Goal: Task Accomplishment & Management: Complete application form

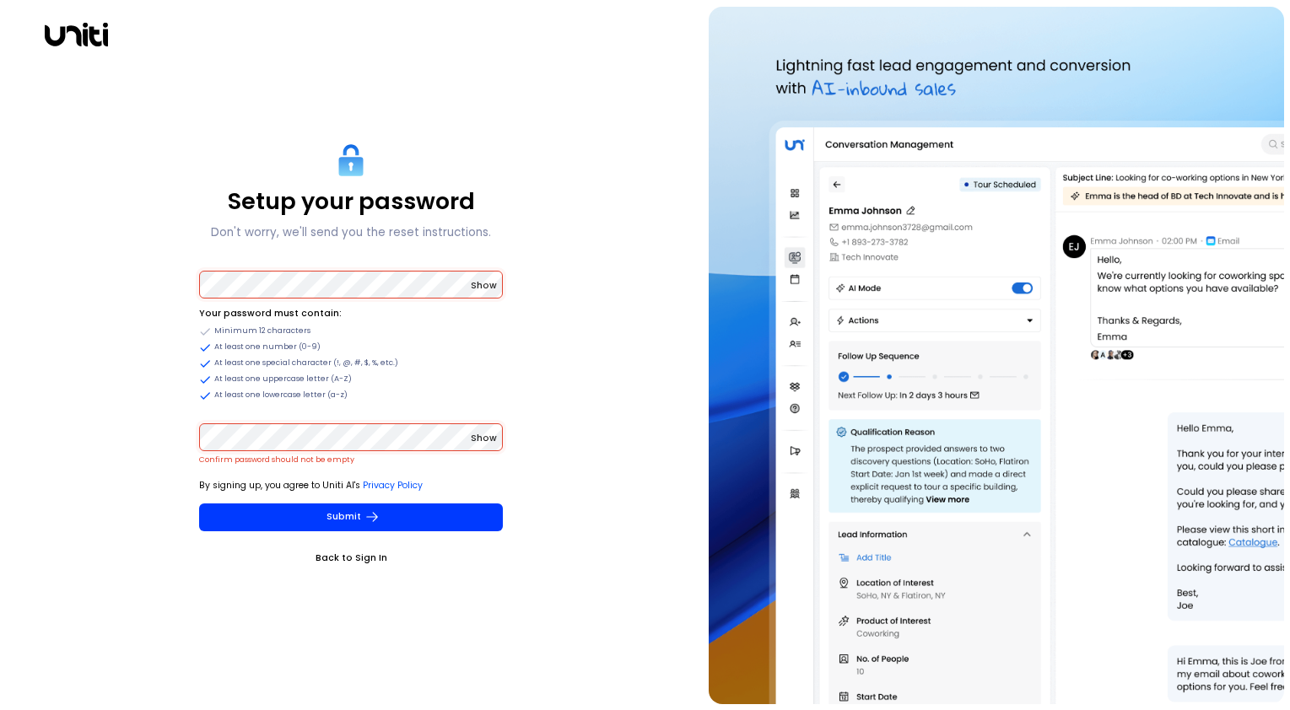
click at [135, 250] on div "Setup your password Don't worry, we'll send you the reset instructions. Show Yo…" at bounding box center [352, 356] width 690 height 698
click at [199, 504] on button "Submit" at bounding box center [351, 518] width 304 height 28
click at [154, 265] on div "Setup your password Don't worry, we'll send you the reset instructions. Show Yo…" at bounding box center [352, 356] width 690 height 698
click at [121, 278] on div "Setup your password Don't worry, we'll send you the reset instructions. Show Yo…" at bounding box center [352, 356] width 690 height 698
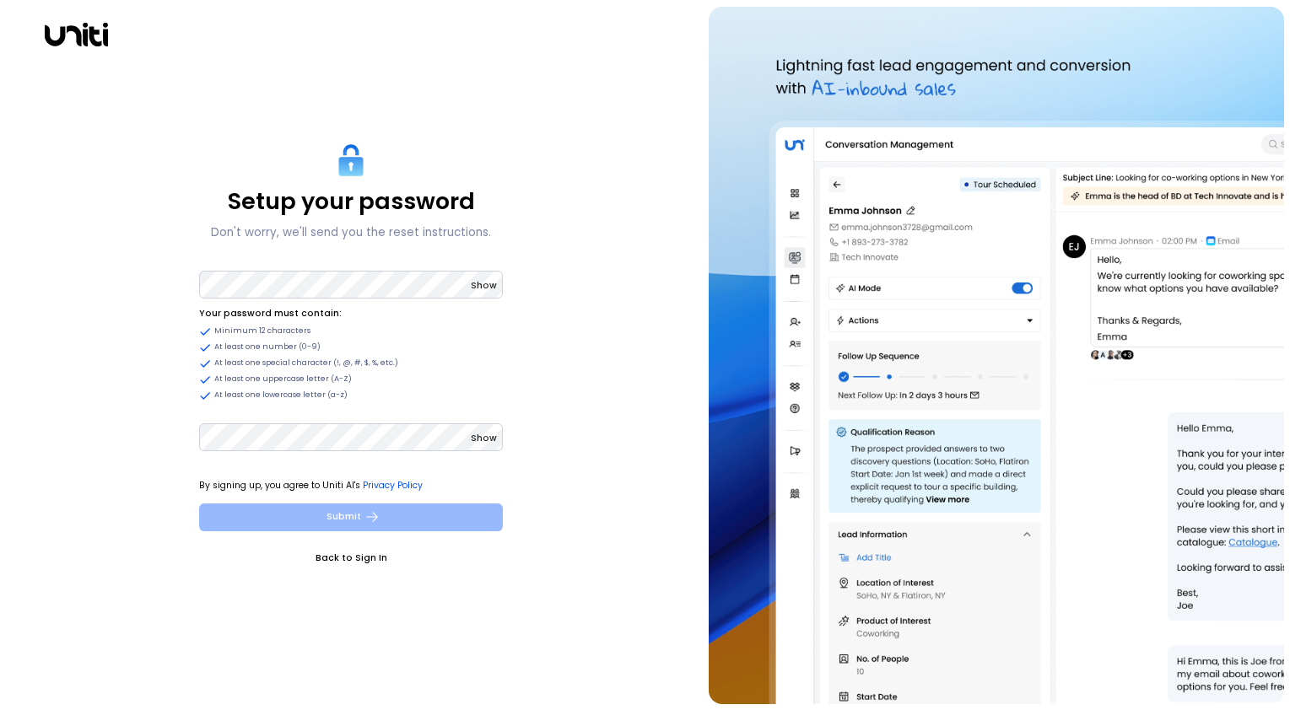
click at [351, 519] on button "Submit" at bounding box center [351, 518] width 304 height 28
click at [357, 523] on button "Submit" at bounding box center [351, 518] width 304 height 28
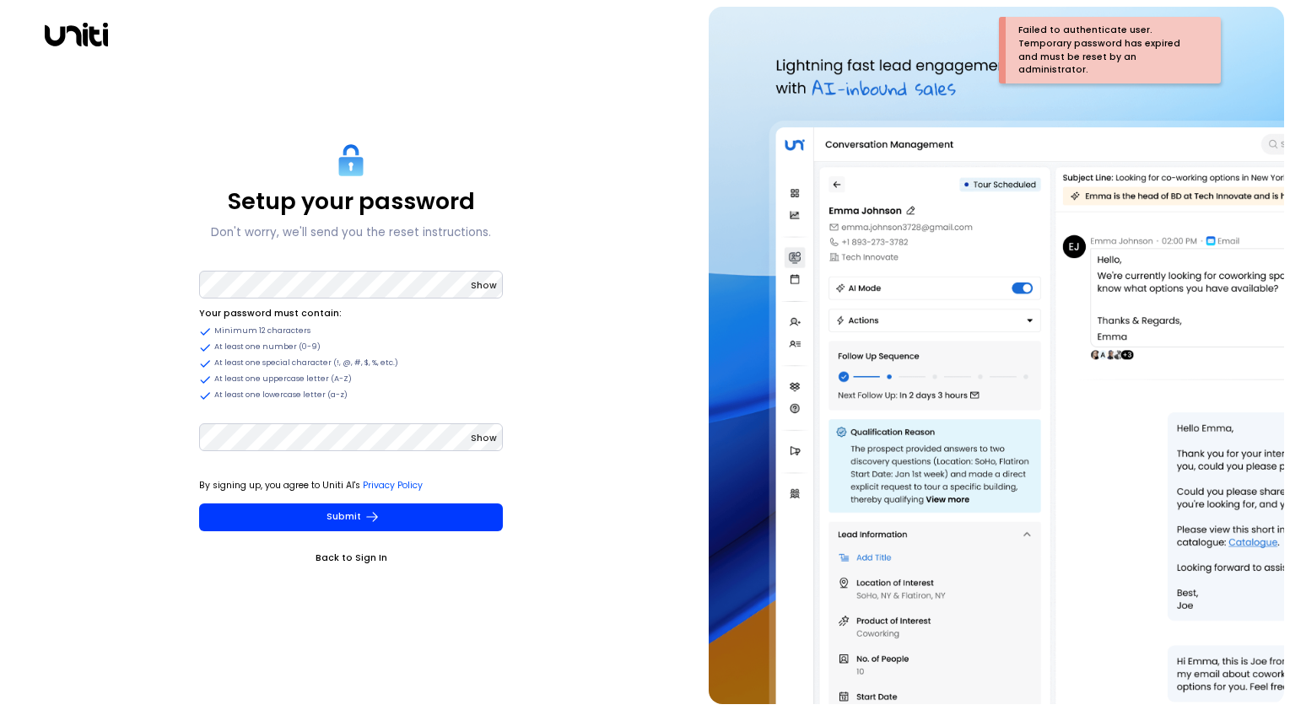
click at [348, 563] on link "Back to Sign In" at bounding box center [351, 558] width 304 height 17
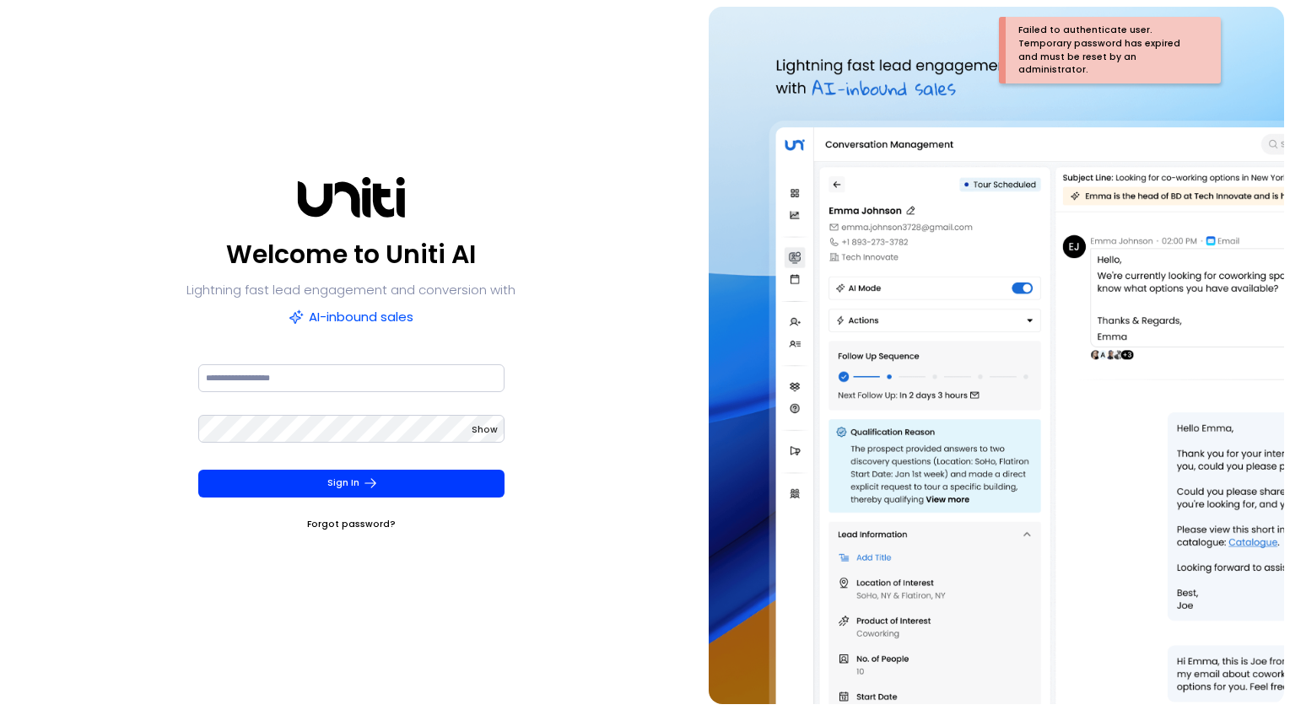
click at [308, 360] on div "Welcome to Uniti AI Lightning fast lead engagement and conversion with AI-inbou…" at bounding box center [352, 355] width 332 height 356
click at [308, 378] on input at bounding box center [351, 378] width 306 height 28
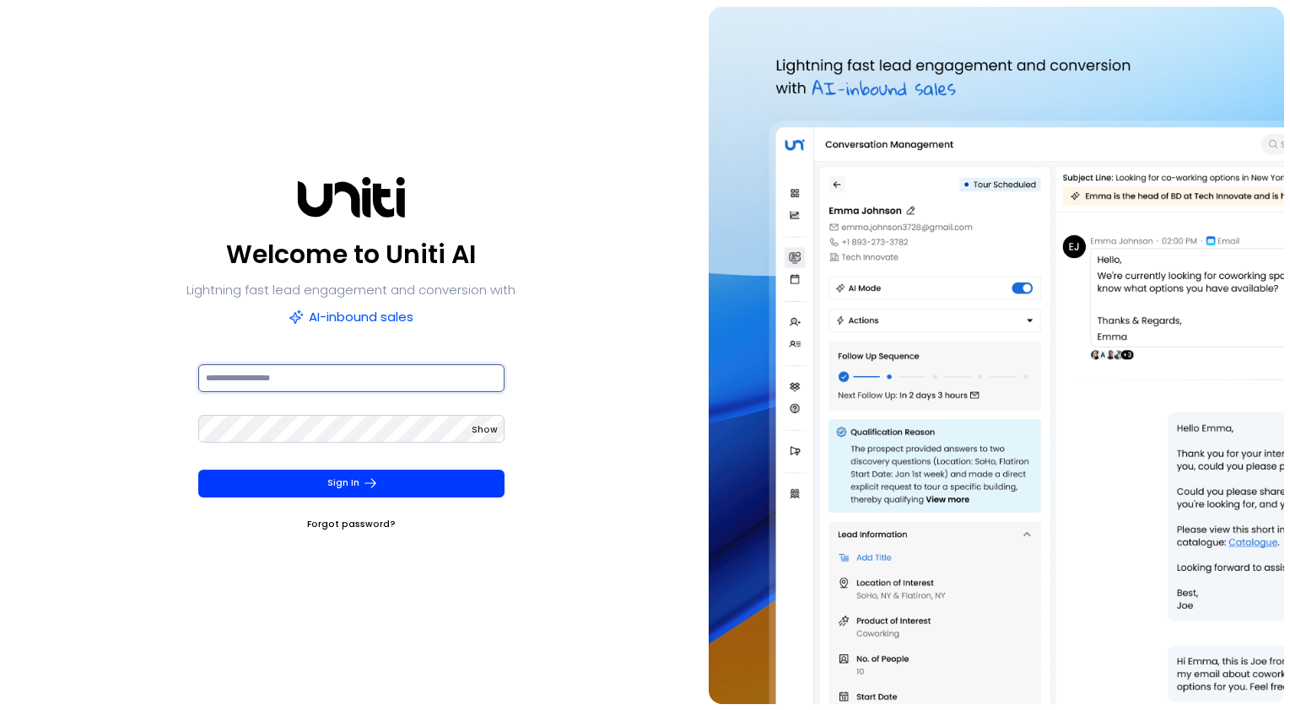
type input "**********"
click at [198, 470] on button "Sign In" at bounding box center [351, 484] width 306 height 28
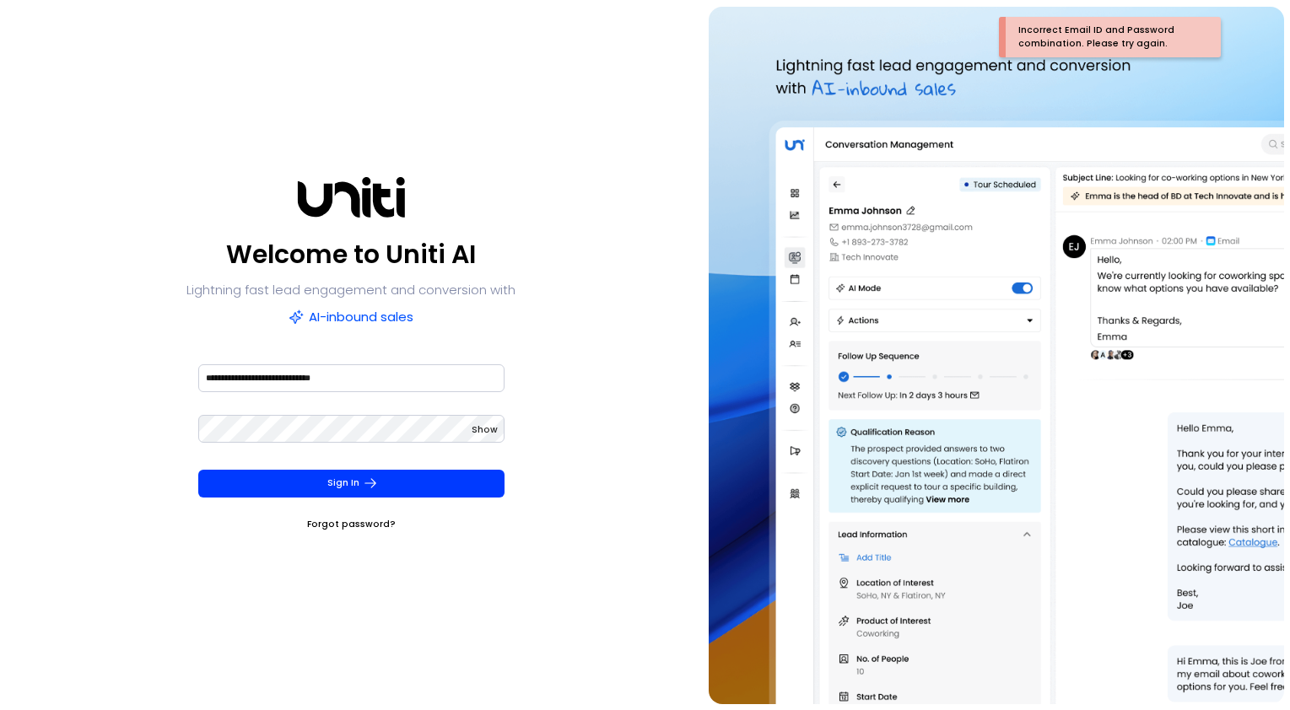
click at [363, 521] on link "Forgot password?" at bounding box center [351, 524] width 89 height 17
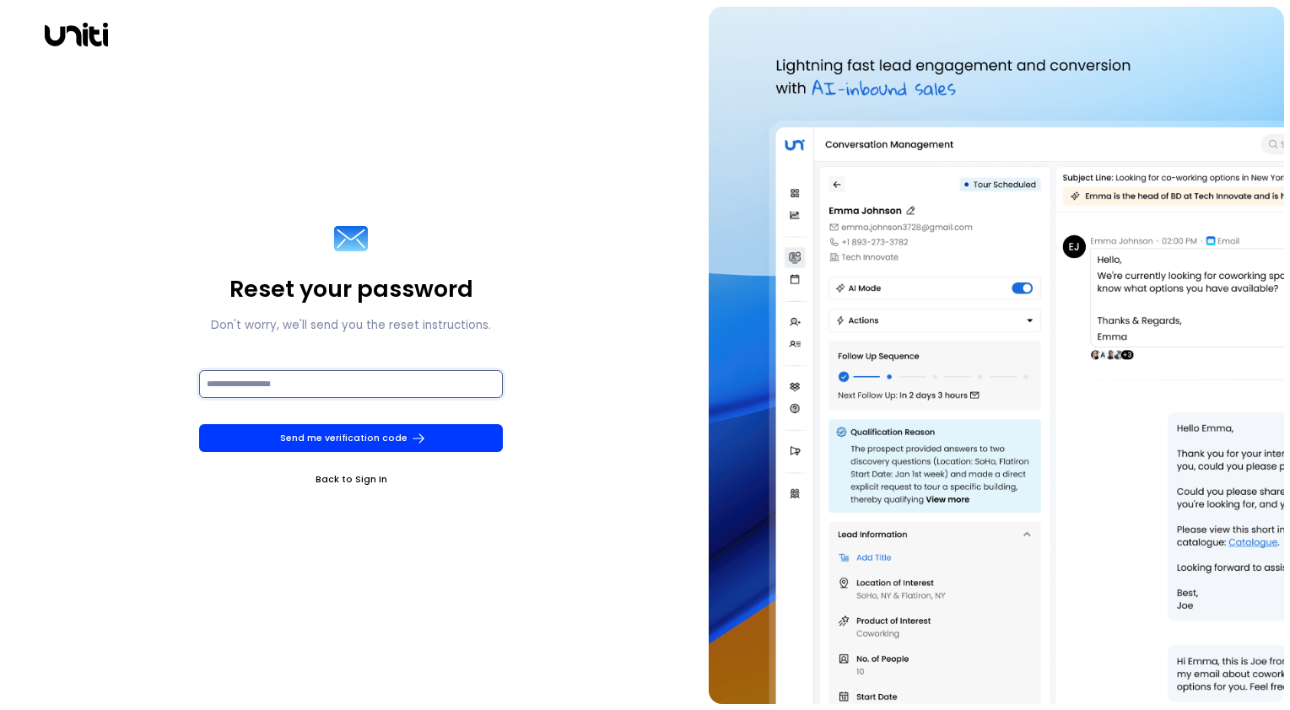
click at [255, 383] on input at bounding box center [351, 384] width 304 height 28
type input "**********"
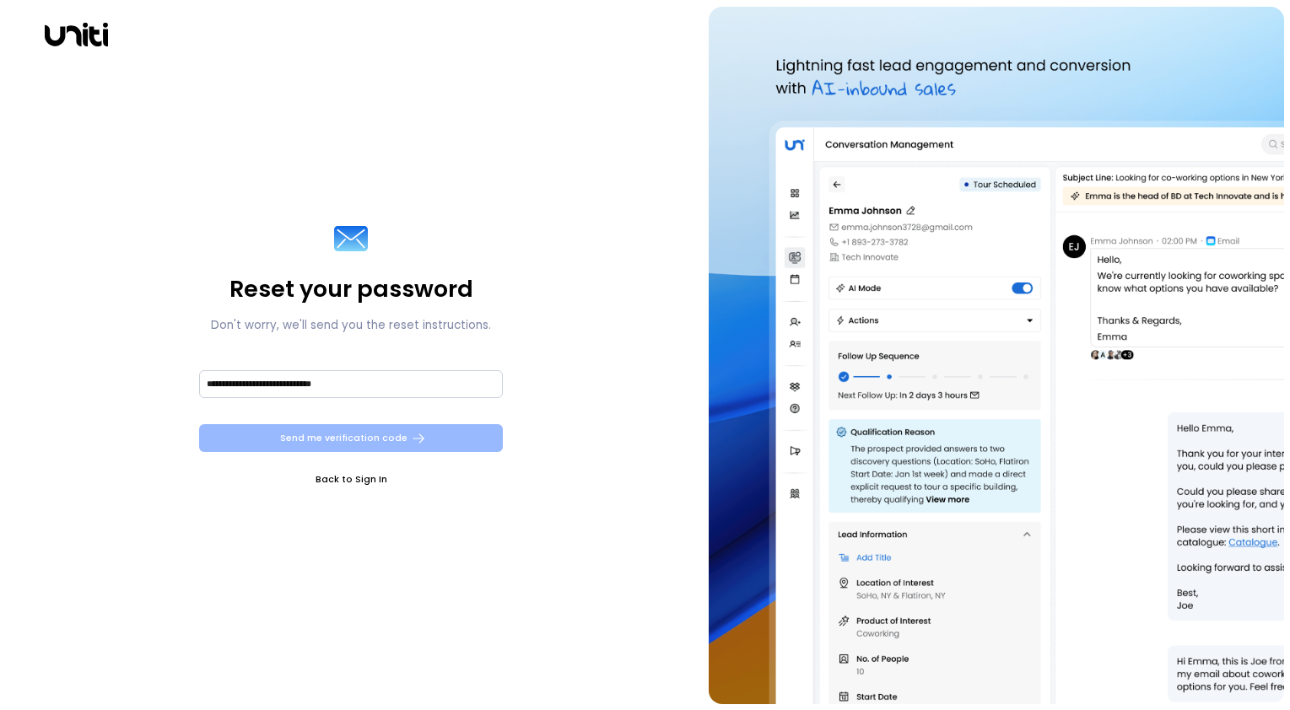
click at [358, 440] on button "Send me verification code" at bounding box center [351, 438] width 304 height 28
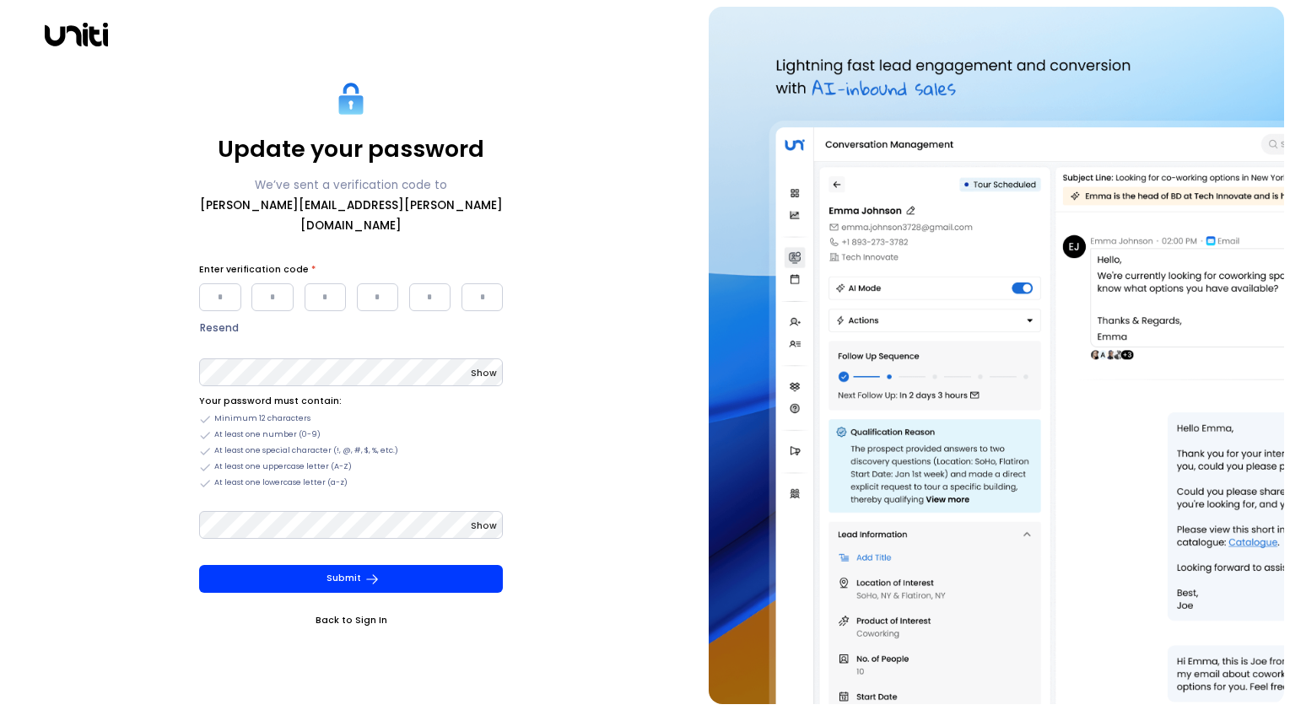
click at [224, 287] on input "Please enter OTP character 1" at bounding box center [220, 297] width 42 height 28
click at [229, 283] on input "Please enter OTP character 1" at bounding box center [220, 297] width 42 height 28
click at [366, 613] on link "Back to Sign In" at bounding box center [351, 621] width 304 height 17
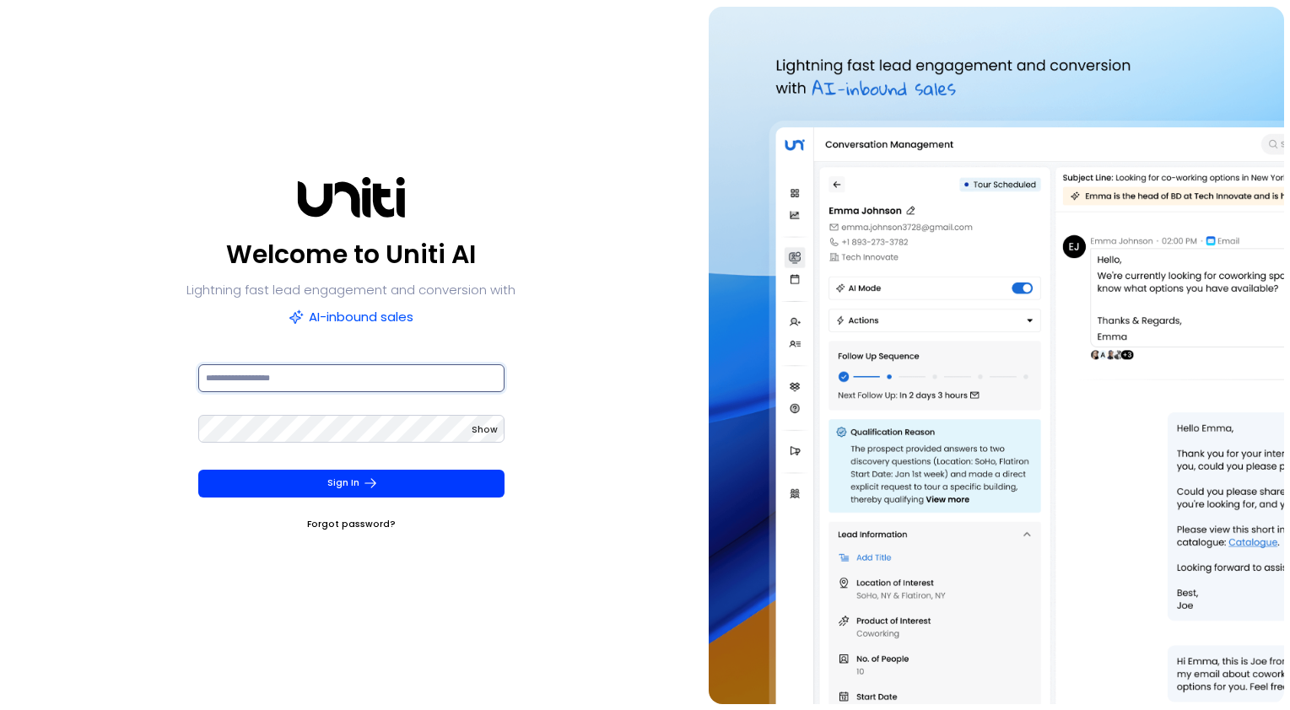
click at [267, 375] on input at bounding box center [351, 378] width 306 height 28
drag, startPoint x: 596, startPoint y: 446, endPoint x: 492, endPoint y: 458, distance: 105.3
click at [596, 445] on div "Welcome to Uniti AI Lightning fast lead engagement and conversion with AI-inbou…" at bounding box center [352, 356] width 690 height 698
click at [364, 525] on link "Forgot password?" at bounding box center [351, 524] width 89 height 17
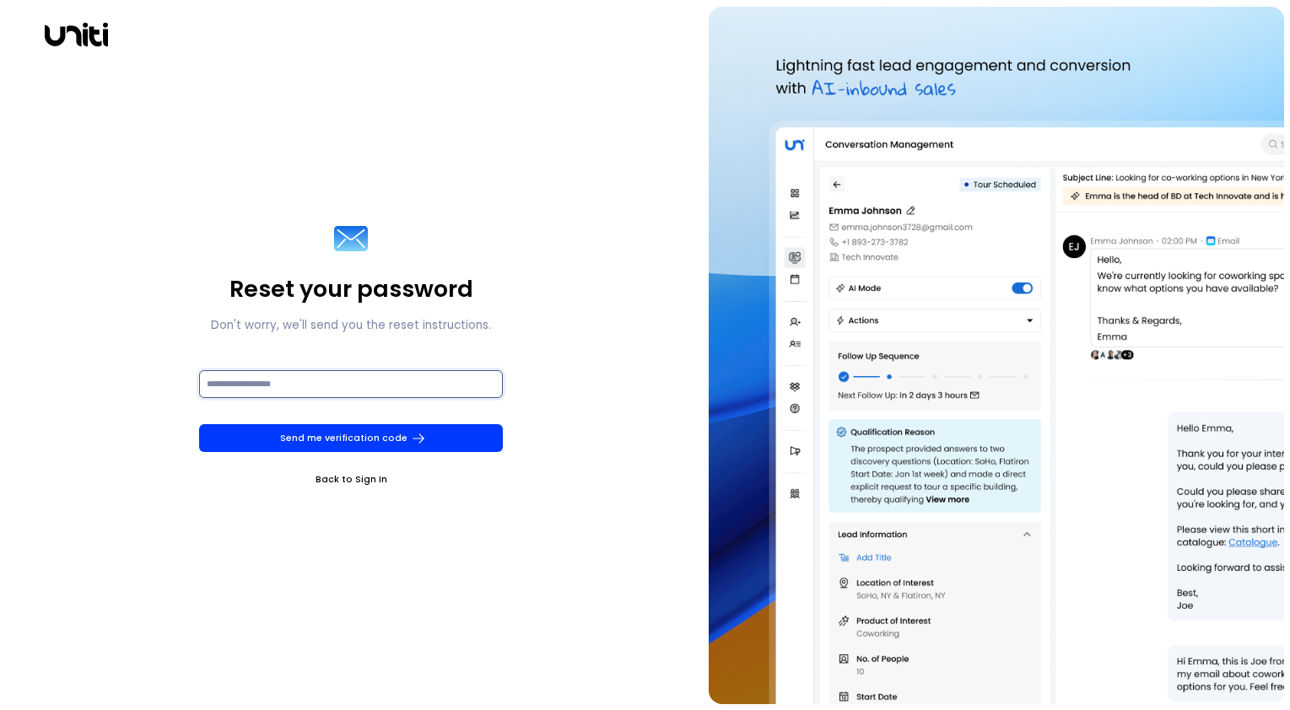
click at [286, 384] on input at bounding box center [351, 384] width 304 height 28
type input "**********"
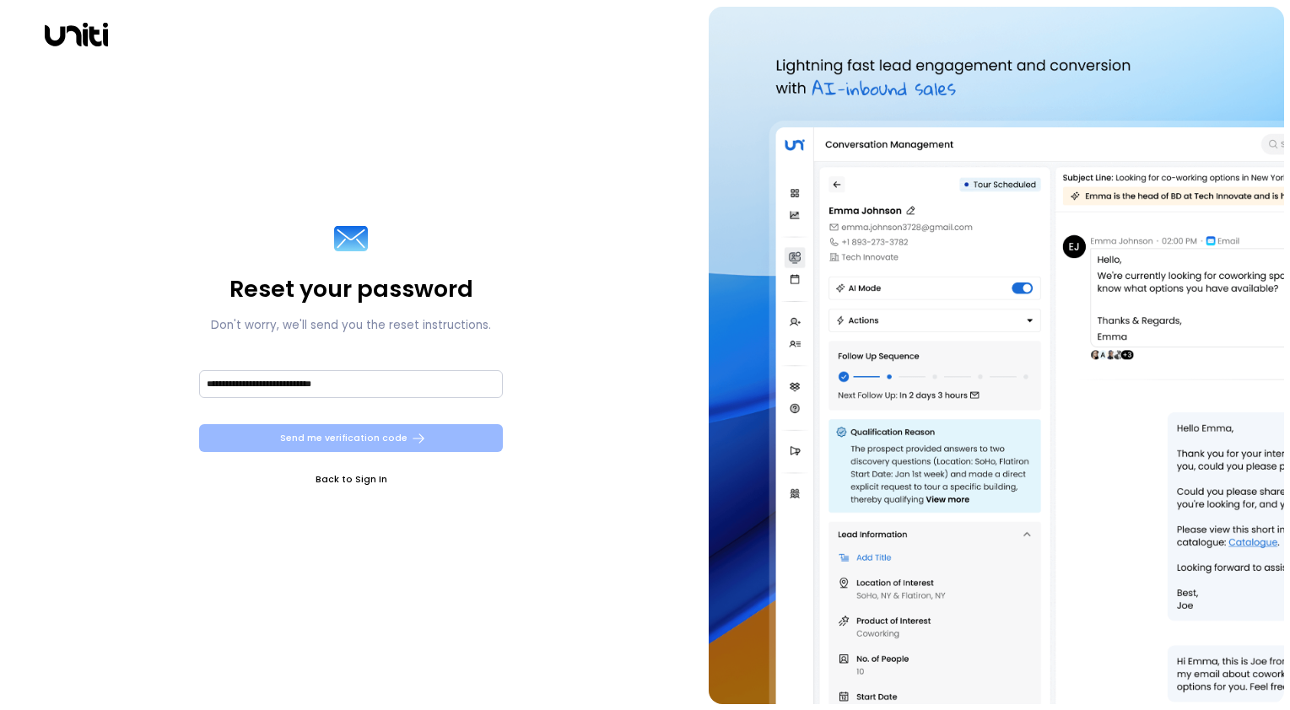
click at [373, 438] on button "Send me verification code" at bounding box center [351, 438] width 304 height 28
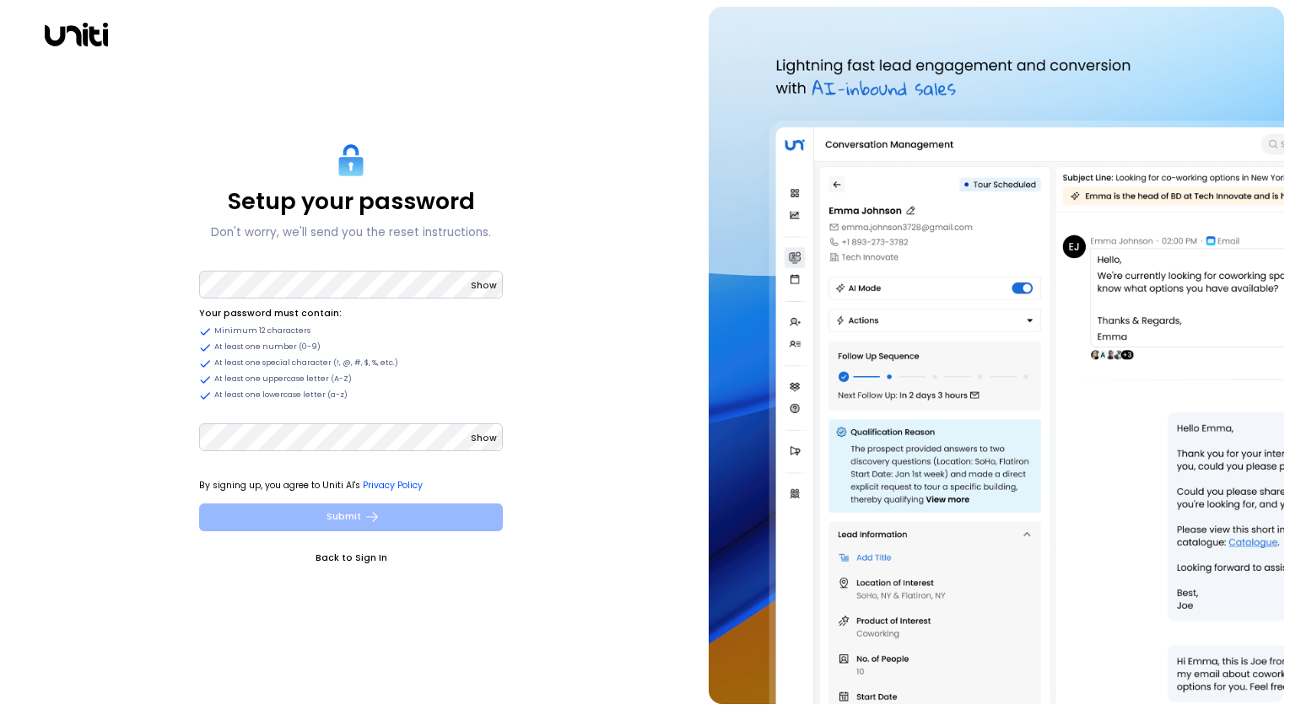
click at [357, 504] on button "Submit" at bounding box center [351, 518] width 304 height 28
click at [117, 63] on div "Setup your password Don't worry, we'll send you the reset instructions. Show Yo…" at bounding box center [352, 356] width 690 height 698
